Goal: Check status: Check status

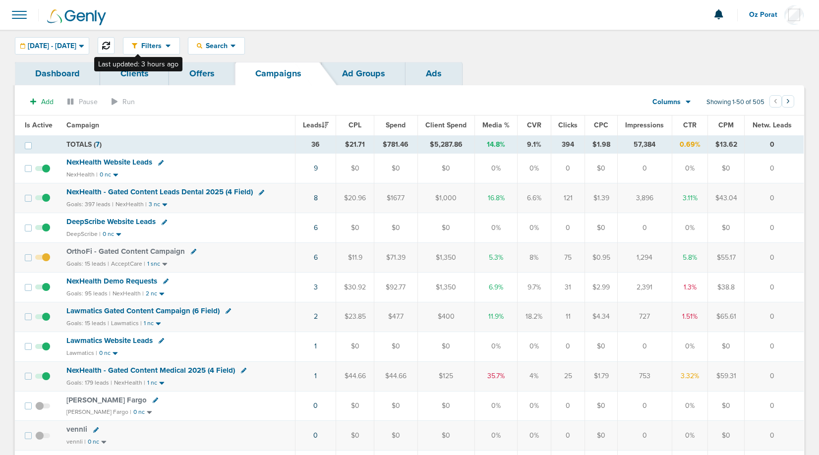
click at [114, 40] on button at bounding box center [106, 45] width 17 height 17
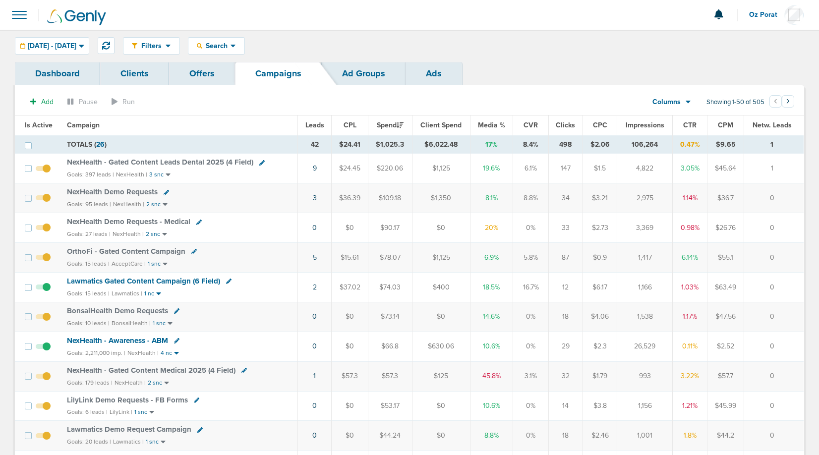
click at [59, 74] on link "Dashboard" at bounding box center [57, 73] width 85 height 23
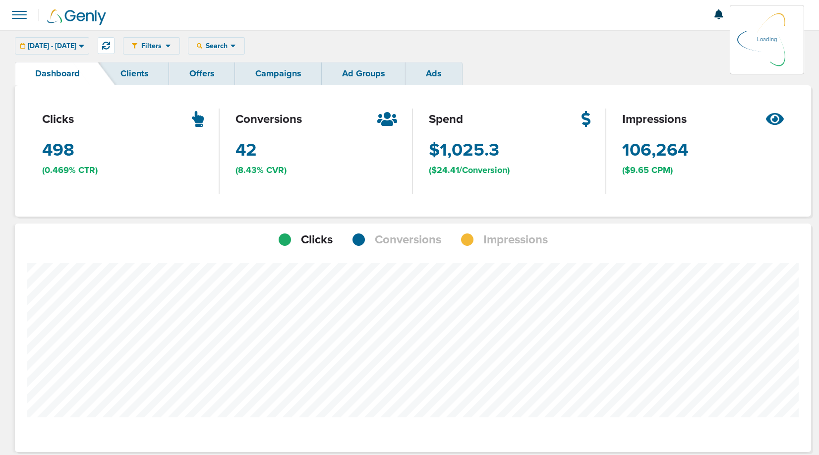
scroll to position [772, 789]
click at [230, 47] on span "Search" at bounding box center [216, 46] width 28 height 8
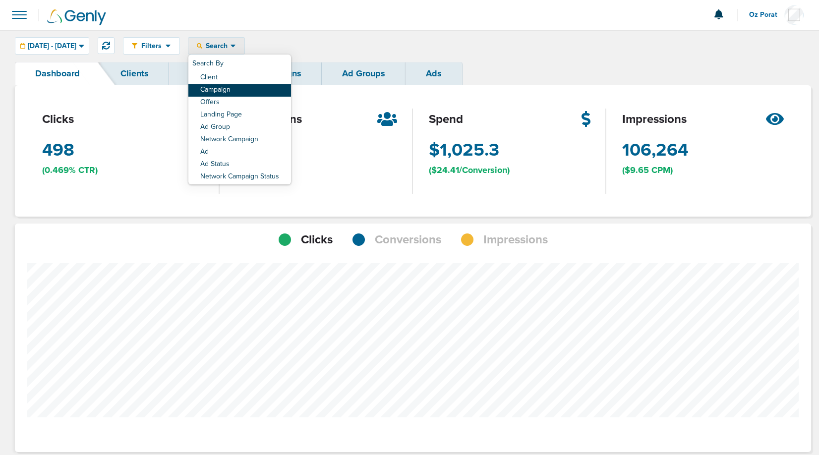
click at [262, 91] on link "Campaign" at bounding box center [239, 90] width 103 height 12
select select "cmpName"
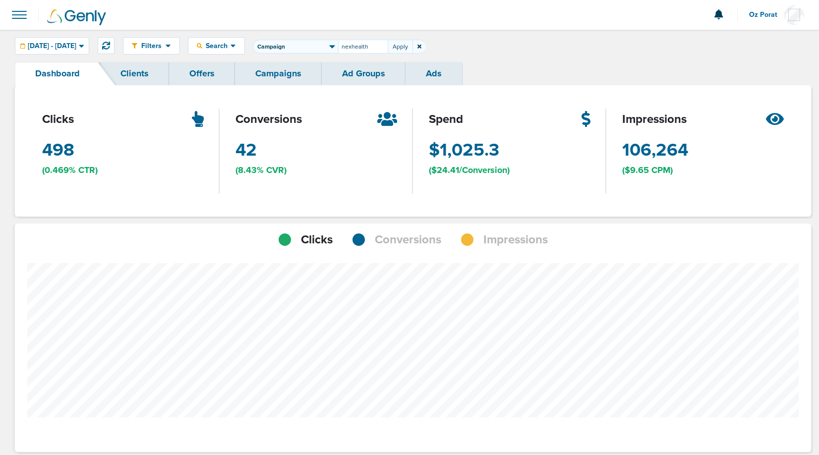
click at [335, 47] on select "Client Campaign Offers Landing Page Ad Group Network Campaign Ad Ad Status Netw…" at bounding box center [295, 47] width 85 height 14
click at [388, 48] on input "nexhealth" at bounding box center [363, 47] width 50 height 14
type input "nexhealth website"
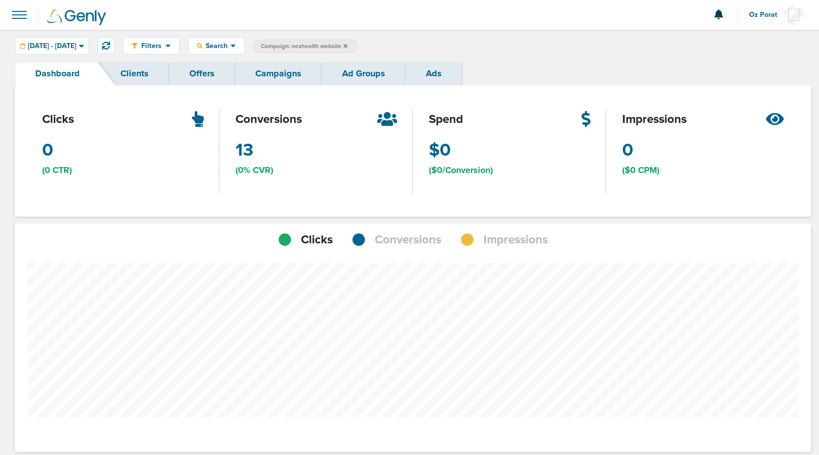
click at [397, 237] on span "Conversions" at bounding box center [408, 239] width 66 height 17
click at [76, 48] on span "[DATE] - [DATE]" at bounding box center [52, 46] width 49 height 7
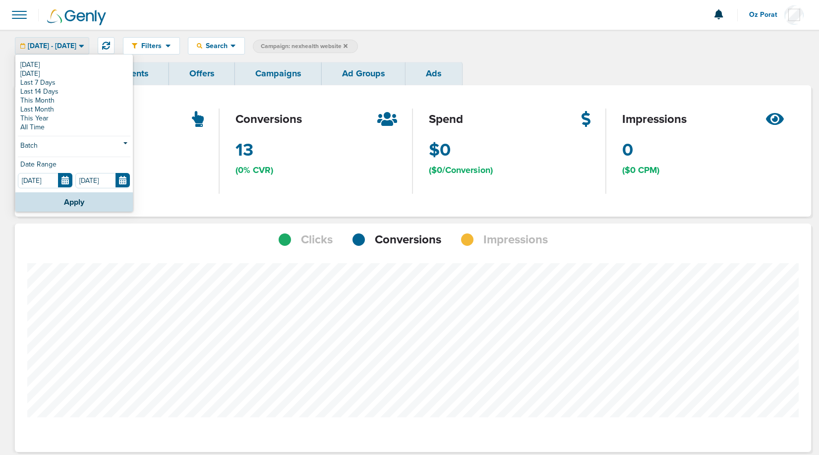
click at [64, 189] on div "Today Yesterday Last 7 Days Last 14 Days This Month Last Month This Year All Ti…" at bounding box center [73, 124] width 117 height 137
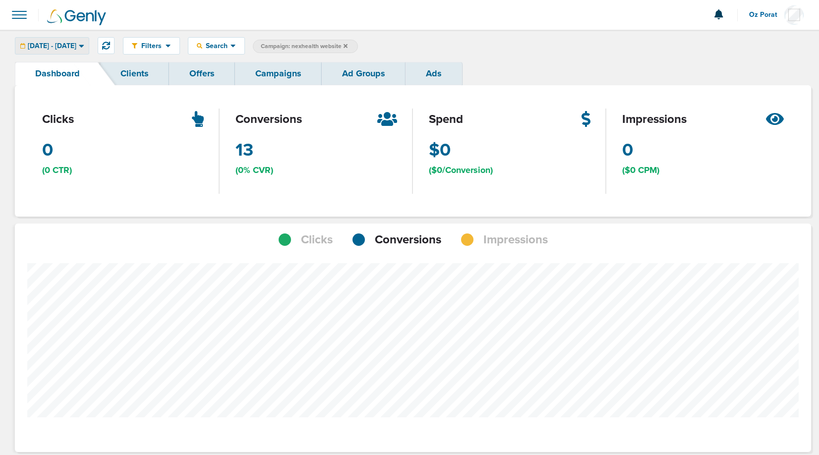
click at [70, 38] on div "[DATE] - [DATE]" at bounding box center [51, 46] width 73 height 16
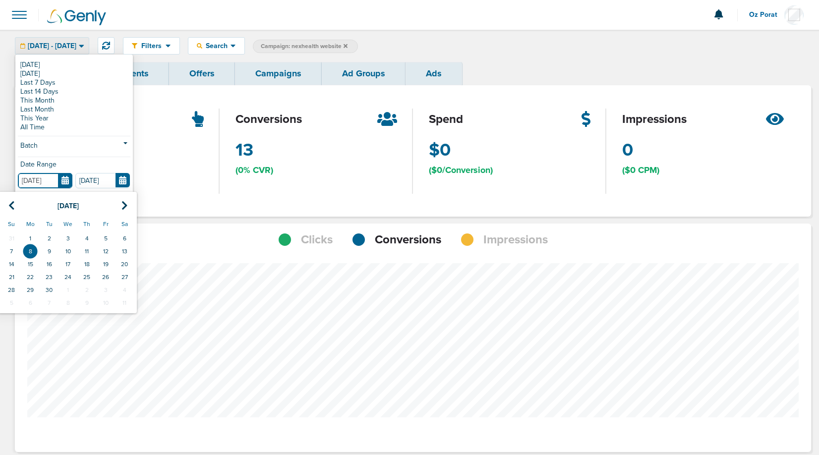
click at [66, 183] on input "[DATE]" at bounding box center [45, 180] width 55 height 15
click at [14, 203] on icon at bounding box center [11, 206] width 6 height 10
click at [108, 235] on td "1" at bounding box center [105, 238] width 19 height 13
type input "08.01.2025"
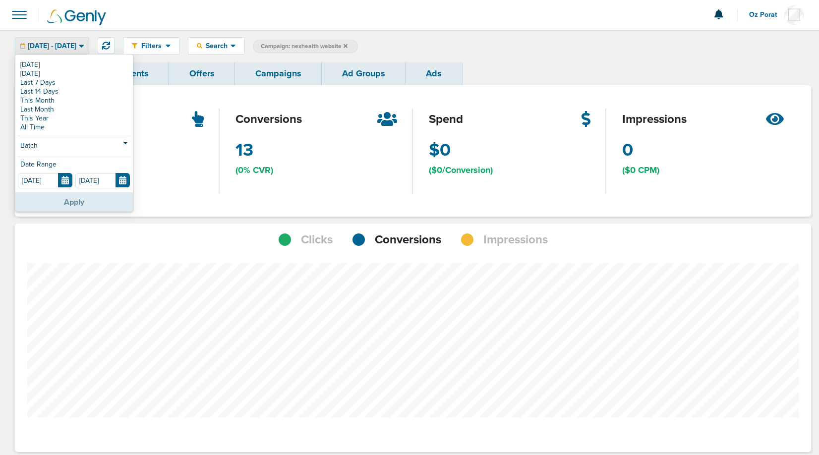
click at [89, 205] on button "Apply" at bounding box center [73, 201] width 117 height 19
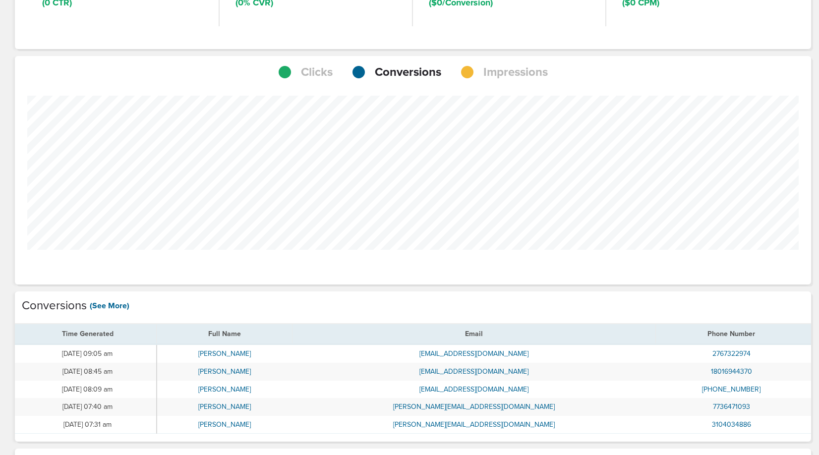
scroll to position [161, 0]
